Goal: Task Accomplishment & Management: Manage account settings

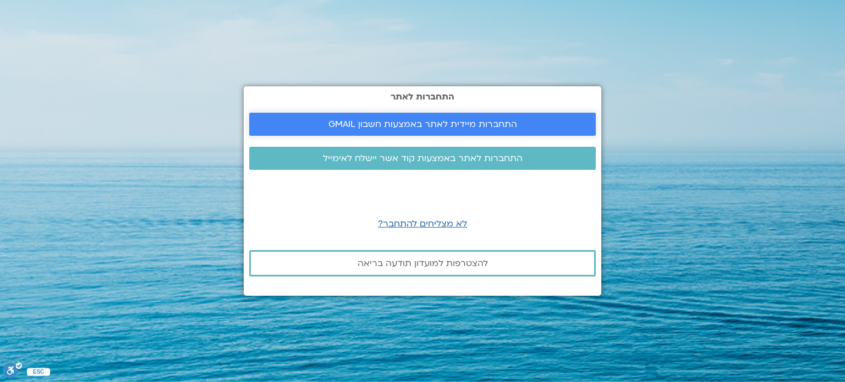
click at [435, 122] on span "התחברות מיידית לאתר באמצעות חשבון GMAIL" at bounding box center [422, 124] width 189 height 10
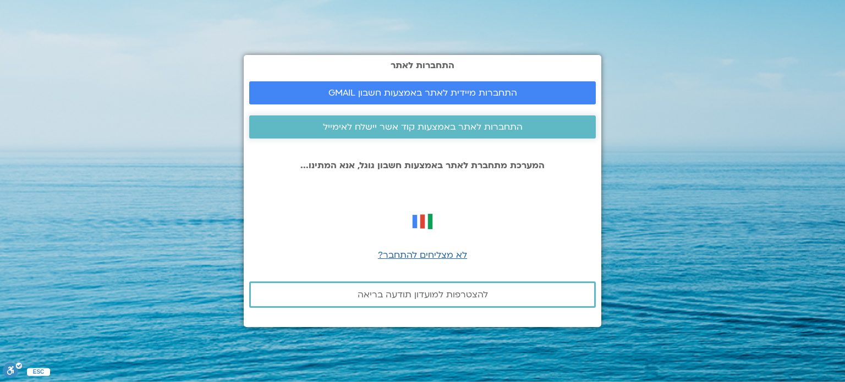
click at [436, 125] on span "התחברות לאתר באמצעות קוד אשר יישלח לאימייל" at bounding box center [423, 127] width 200 height 10
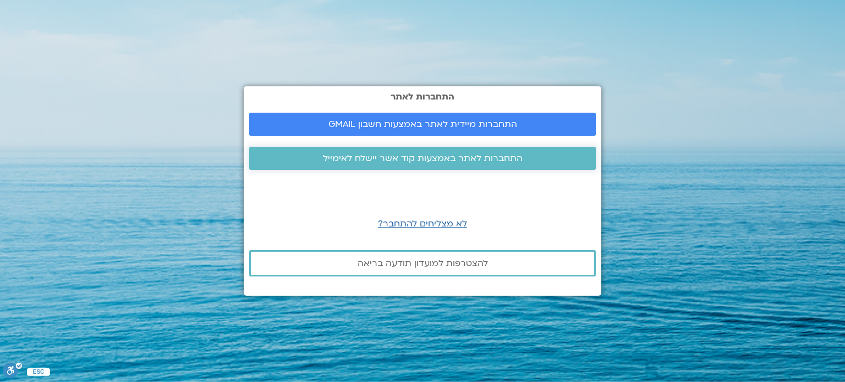
click at [480, 159] on span "התחברות לאתר באמצעות קוד אשר יישלח לאימייל" at bounding box center [423, 158] width 200 height 10
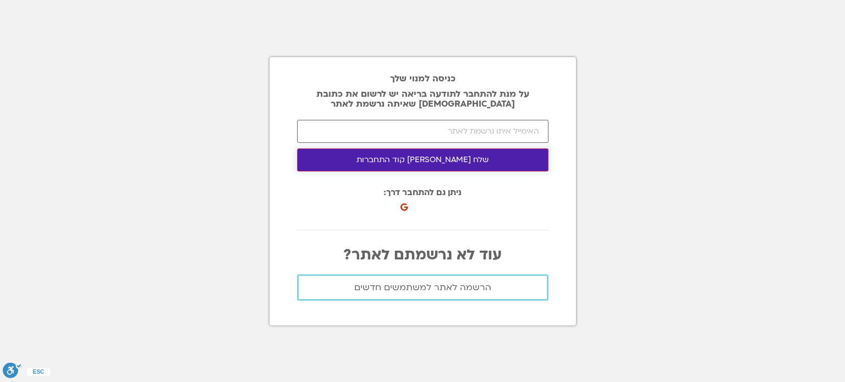
click at [452, 156] on button "שלח לי קוד התחברות" at bounding box center [422, 160] width 251 height 23
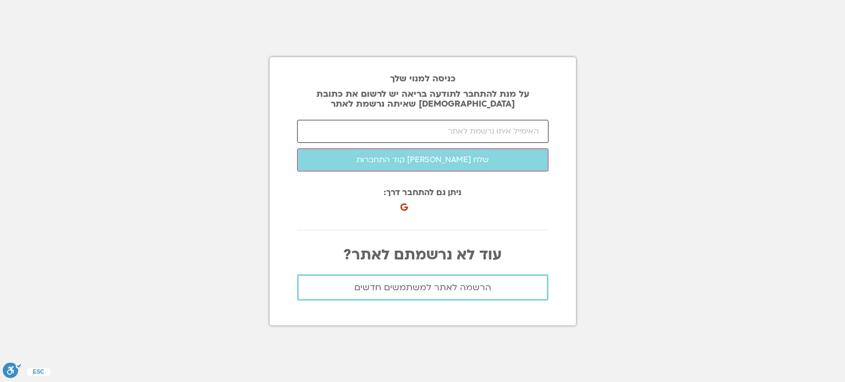
click at [386, 130] on input "email" at bounding box center [422, 131] width 251 height 23
type input "elitben@walla.co.il"
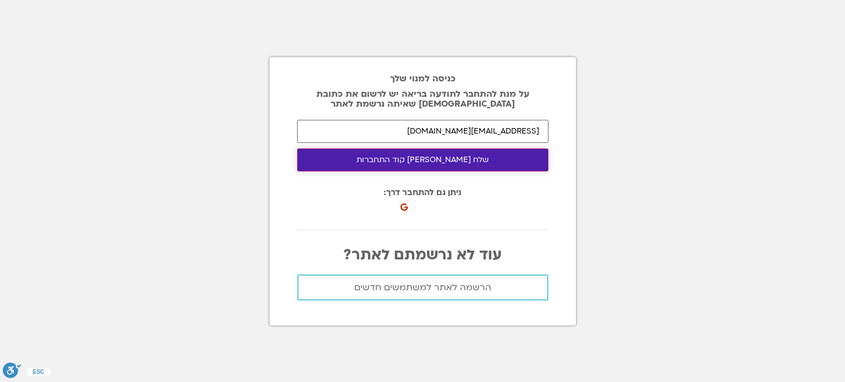
click at [448, 162] on button "שלח לי קוד התחברות" at bounding box center [422, 160] width 251 height 23
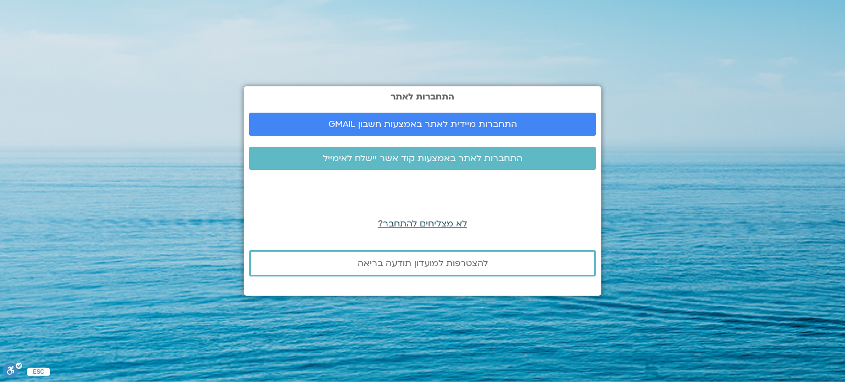
click at [426, 221] on span "לא מצליחים להתחבר?" at bounding box center [422, 224] width 89 height 12
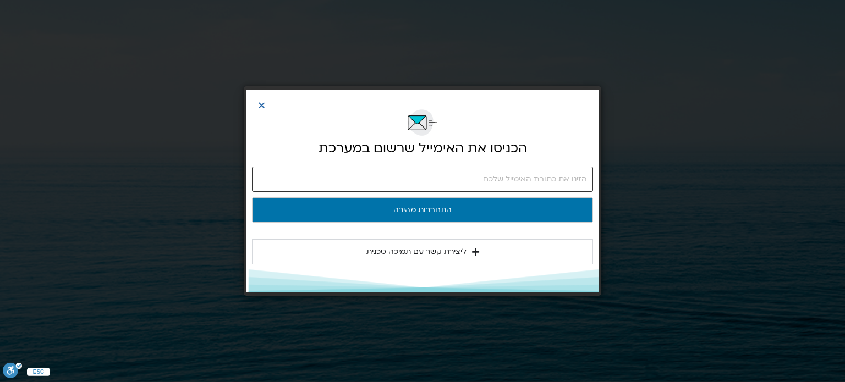
click at [460, 180] on input "email" at bounding box center [422, 179] width 341 height 25
type input "קךןאנקמ@'שךךש"
drag, startPoint x: 539, startPoint y: 179, endPoint x: 832, endPoint y: 212, distance: 294.9
click at [843, 210] on div "הכניסו את האימייל שרשום במערכת קךןאנקמ@'שךךש התחברות מהירה ליצירת קשר עם תמיכה …" at bounding box center [422, 191] width 845 height 382
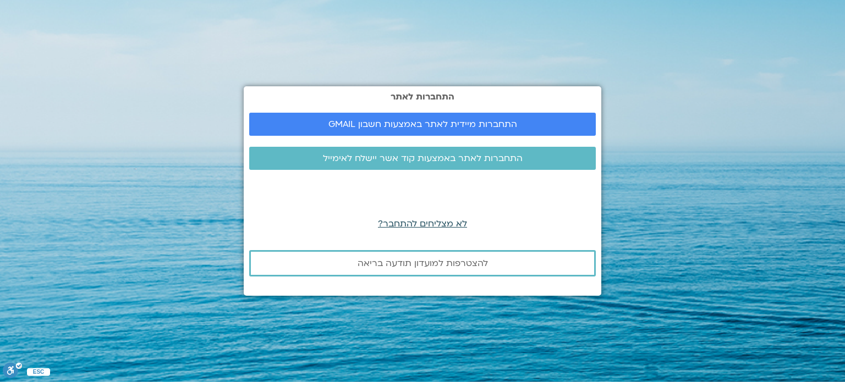
click at [415, 222] on span "לא מצליחים להתחבר?" at bounding box center [422, 224] width 89 height 12
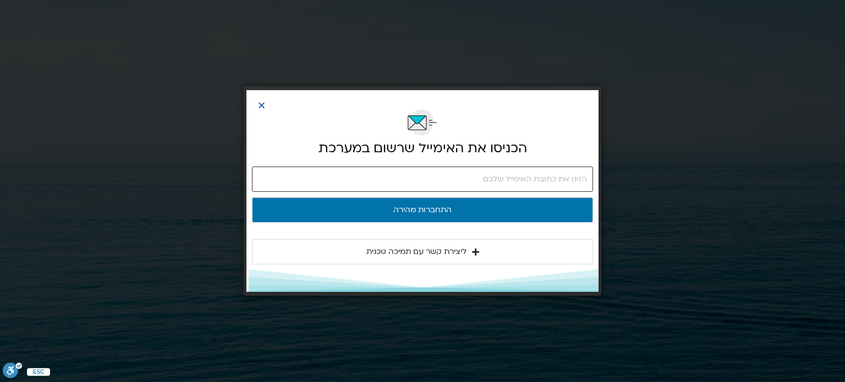
click at [449, 180] on input "email" at bounding box center [422, 179] width 341 height 25
drag, startPoint x: 529, startPoint y: 180, endPoint x: 521, endPoint y: 183, distance: 8.4
click at [521, 183] on input "elutben@walla.co.il" at bounding box center [422, 179] width 341 height 25
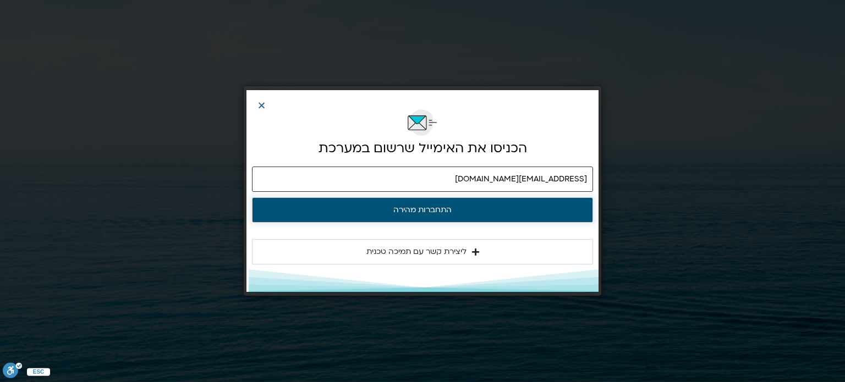
type input "elitben@walla.co.il"
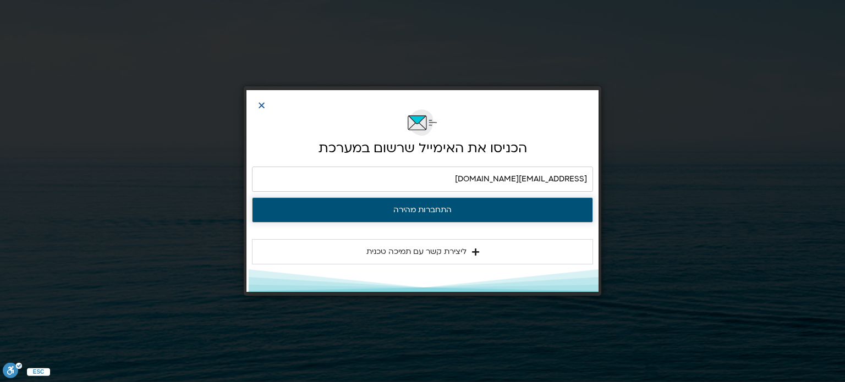
click at [452, 207] on button "התחברות מהירה" at bounding box center [422, 209] width 341 height 25
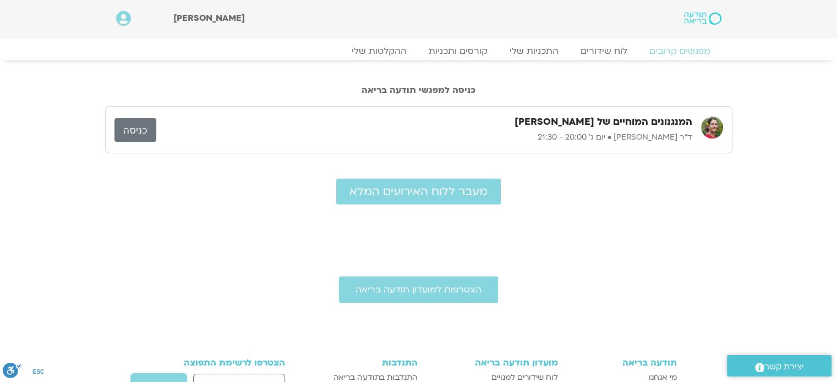
click at [135, 127] on link "כניסה" at bounding box center [135, 130] width 42 height 24
